Goal: Check status: Check status

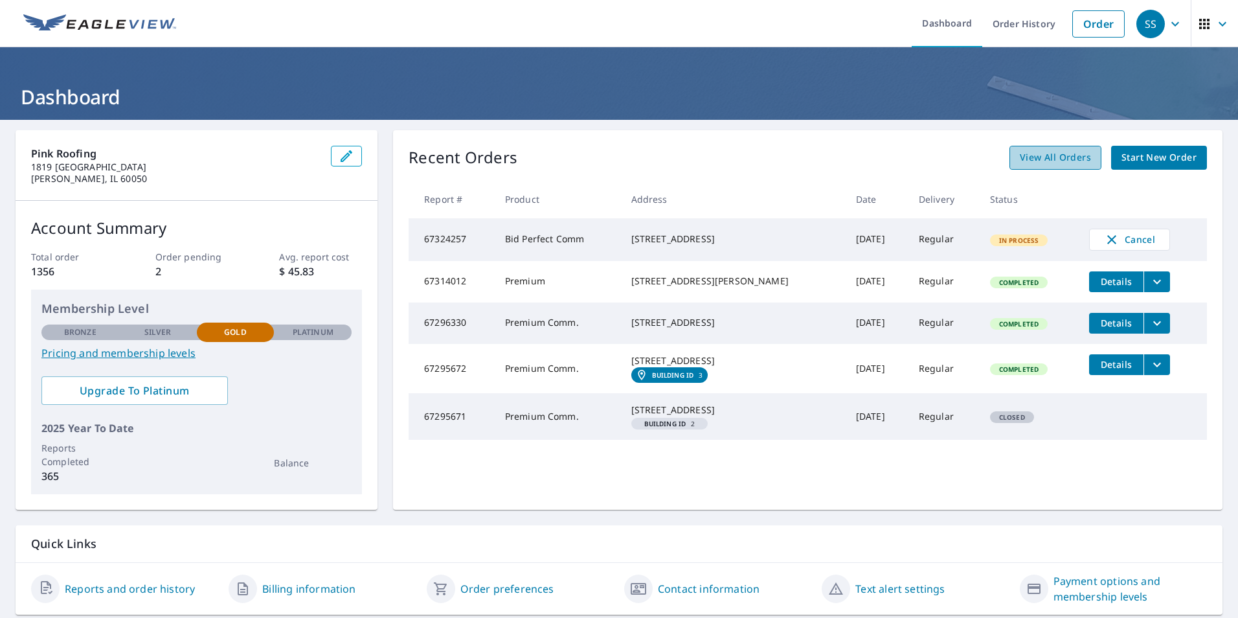
click at [1049, 161] on span "View All Orders" at bounding box center [1055, 158] width 71 height 16
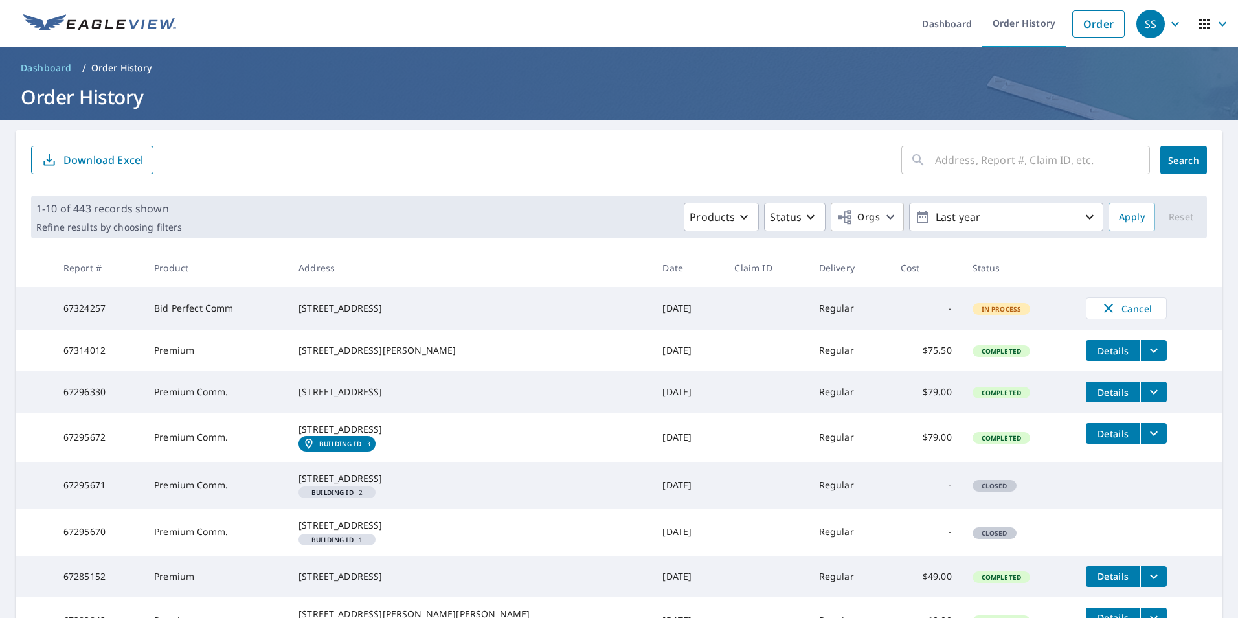
click at [1089, 164] on input "text" at bounding box center [1042, 160] width 215 height 36
type input "1932"
click button "Search" at bounding box center [1184, 160] width 47 height 28
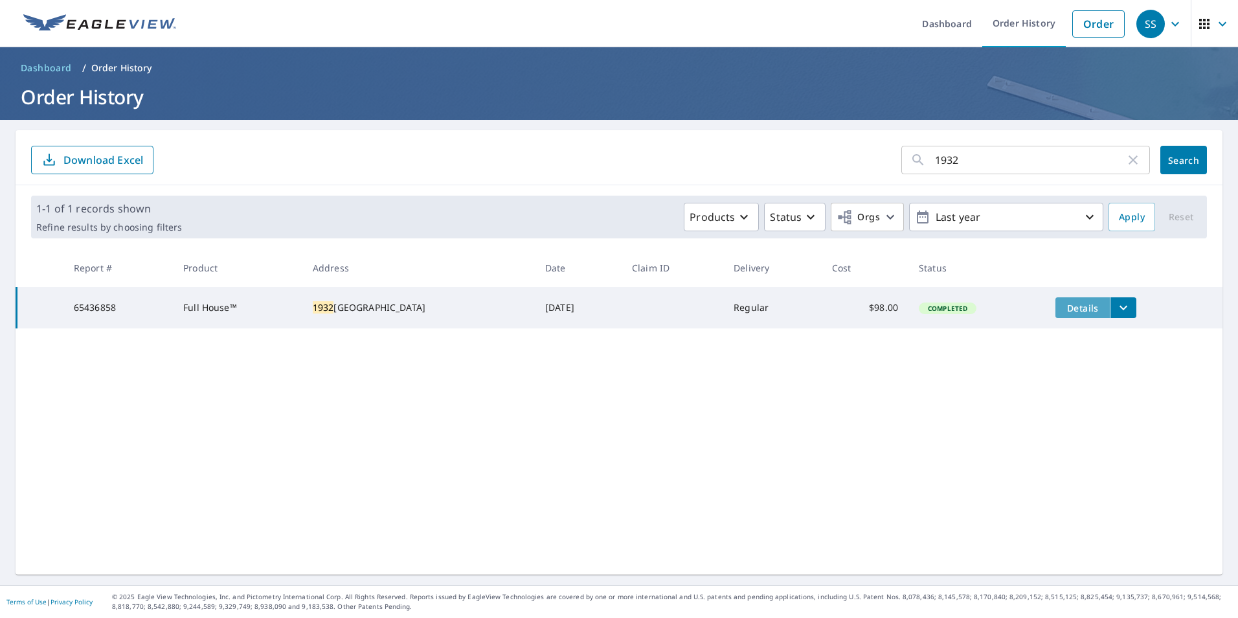
click at [1064, 308] on span "Details" at bounding box center [1083, 308] width 39 height 12
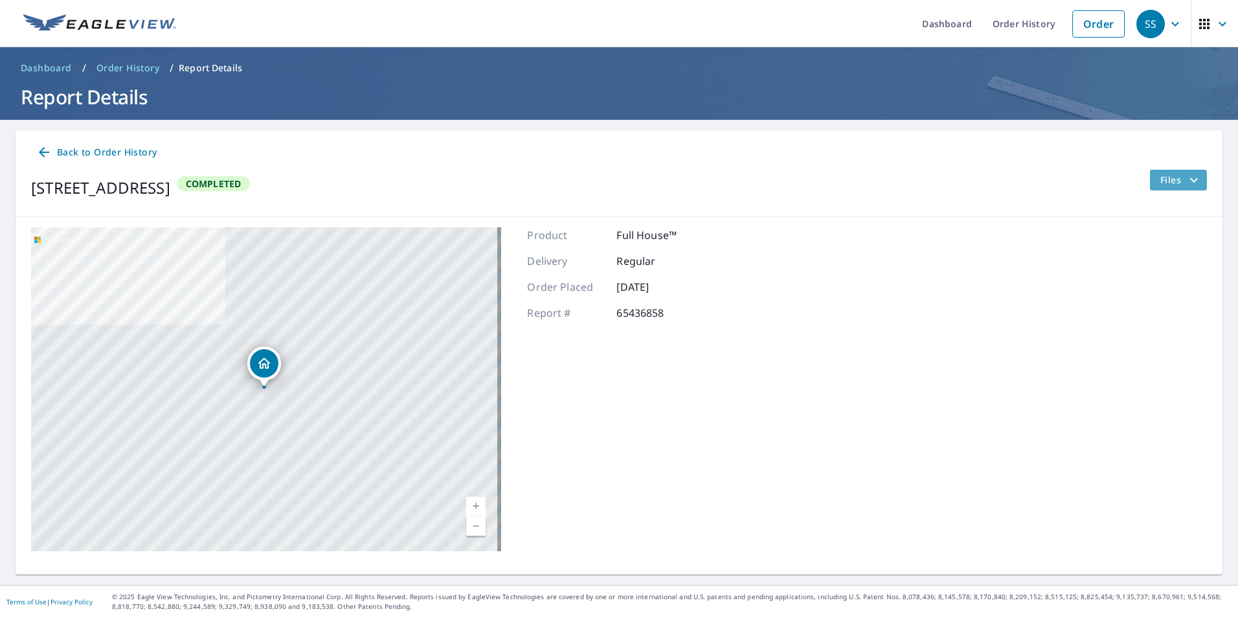
click at [1163, 179] on span "Files" at bounding box center [1181, 180] width 41 height 16
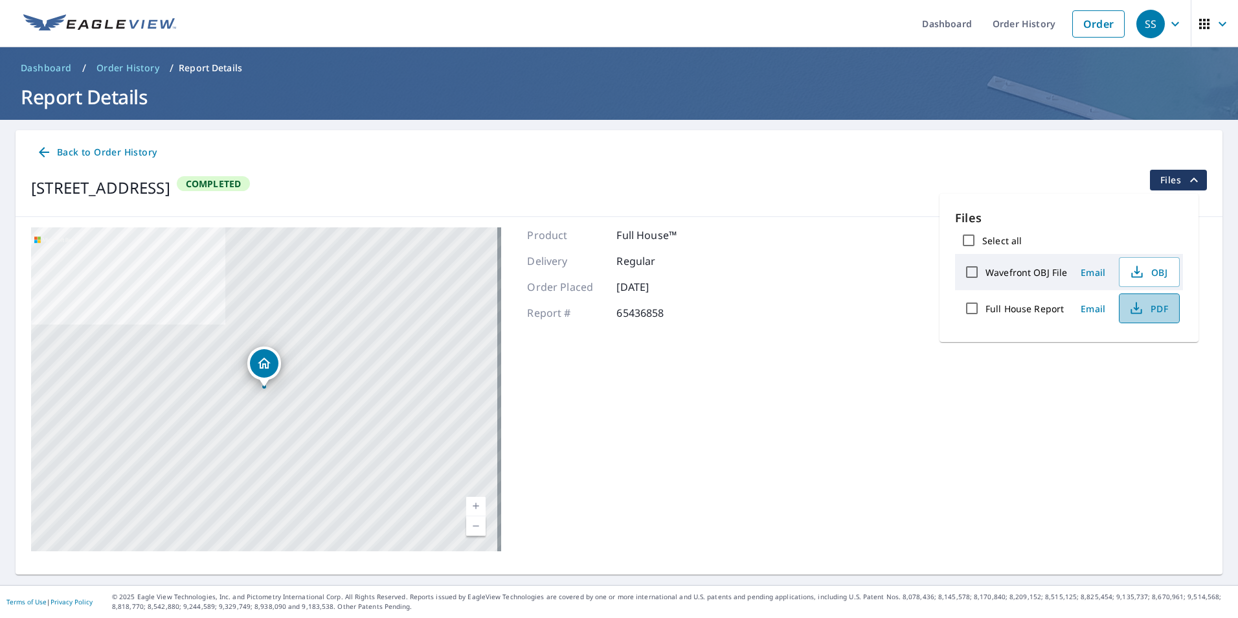
click at [1143, 304] on icon "button" at bounding box center [1137, 309] width 16 height 16
